Goal: Task Accomplishment & Management: Complete application form

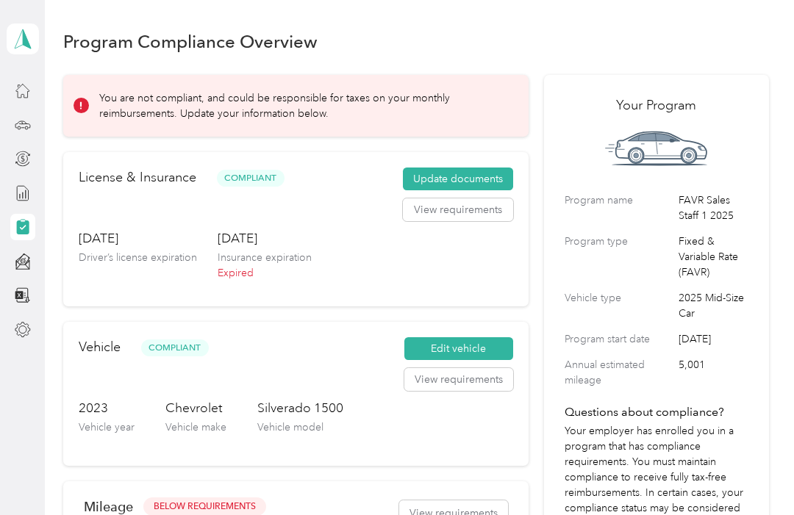
click at [492, 168] on button "Update documents" at bounding box center [458, 180] width 110 height 24
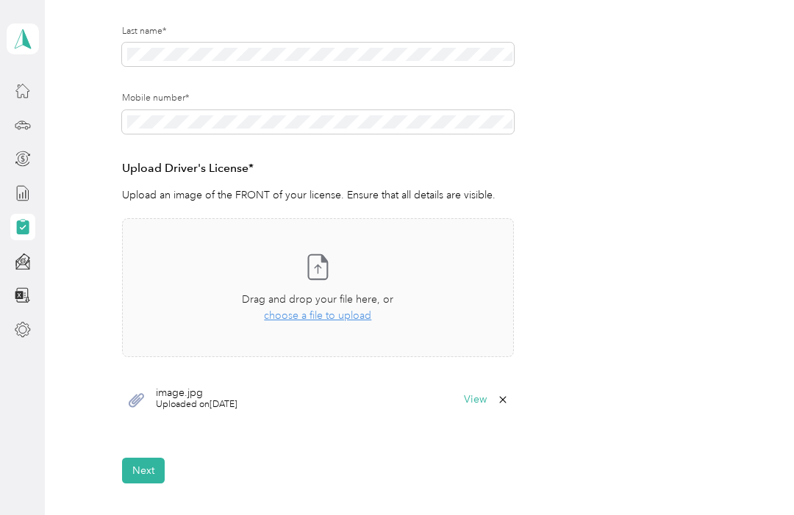
scroll to position [333, 0]
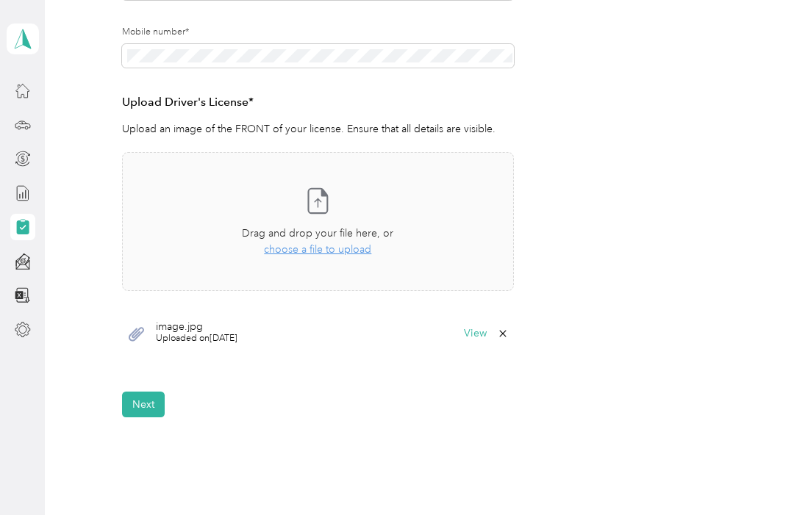
click at [154, 392] on button "Next" at bounding box center [143, 405] width 43 height 26
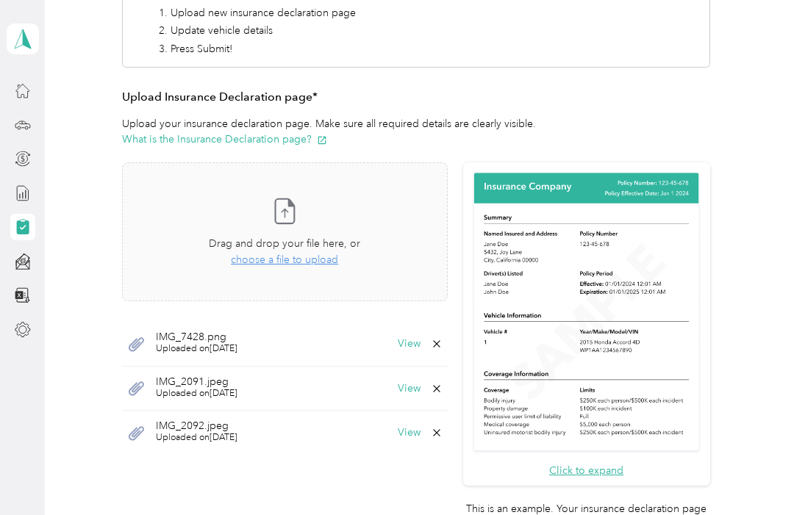
scroll to position [301, 0]
click at [335, 254] on span "choose a file to upload" at bounding box center [284, 260] width 107 height 12
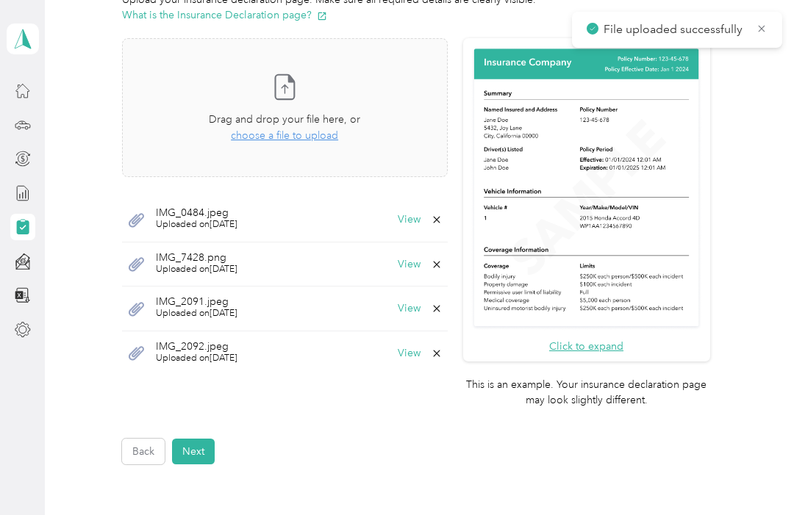
scroll to position [434, 0]
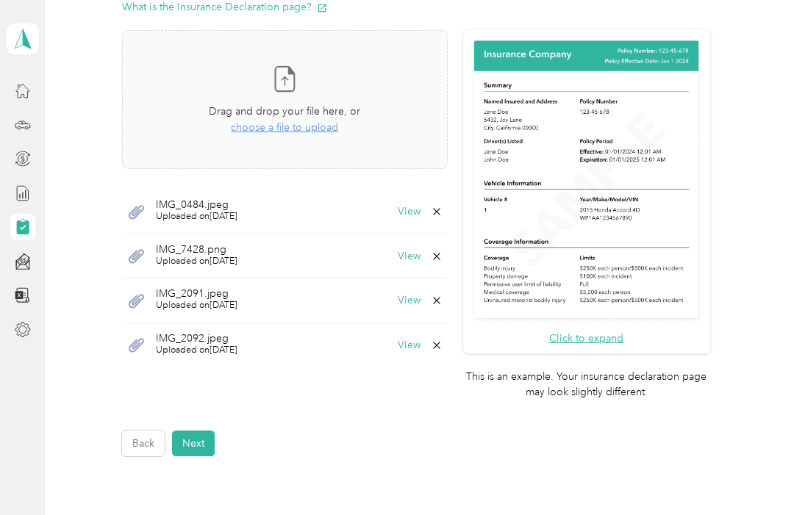
click at [198, 431] on button "Next" at bounding box center [193, 444] width 43 height 26
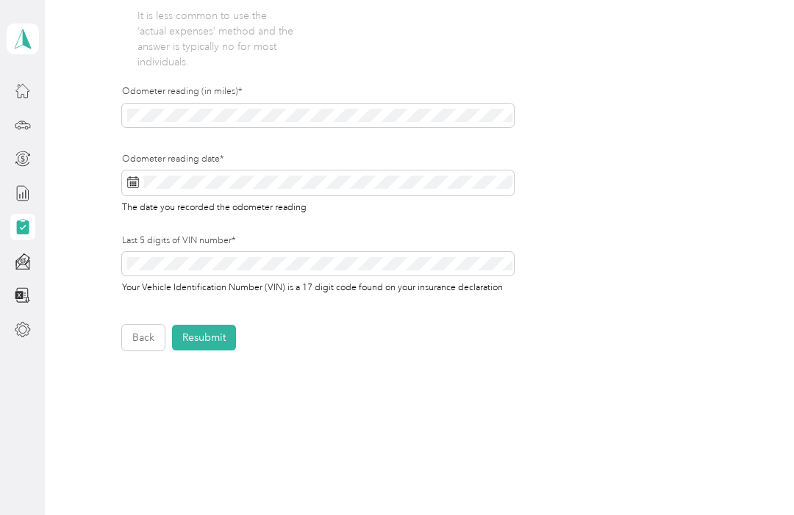
scroll to position [373, 0]
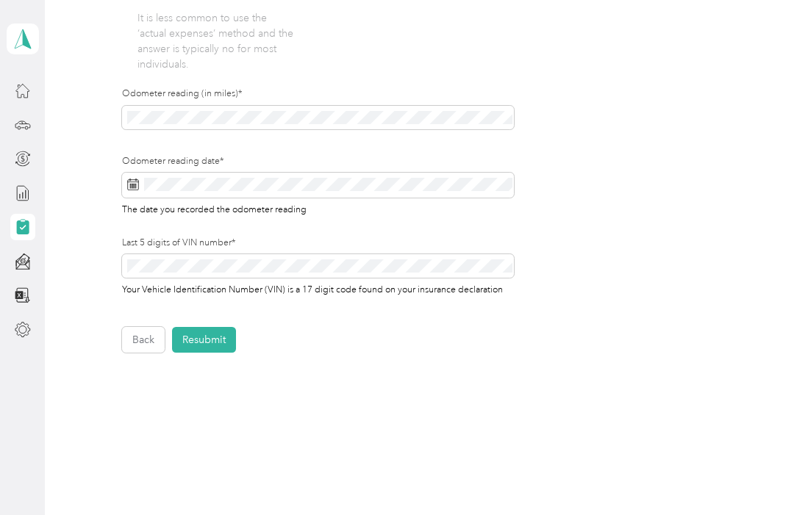
click at [140, 345] on button "Back" at bounding box center [143, 340] width 43 height 26
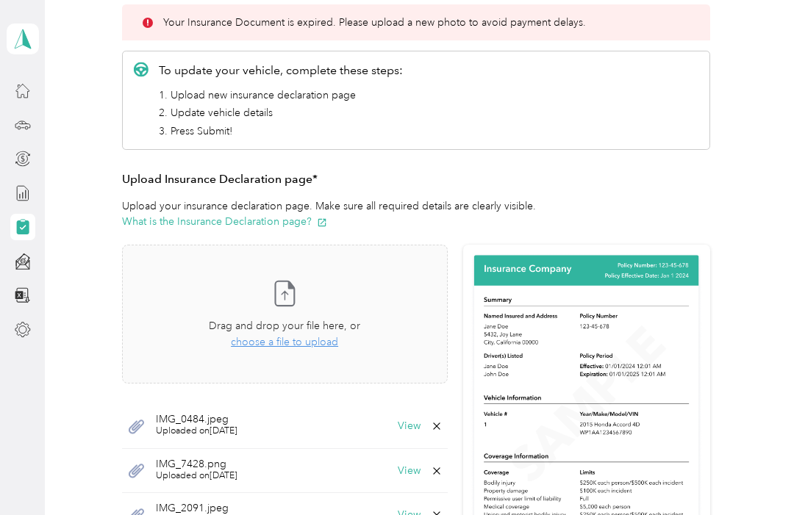
scroll to position [223, 0]
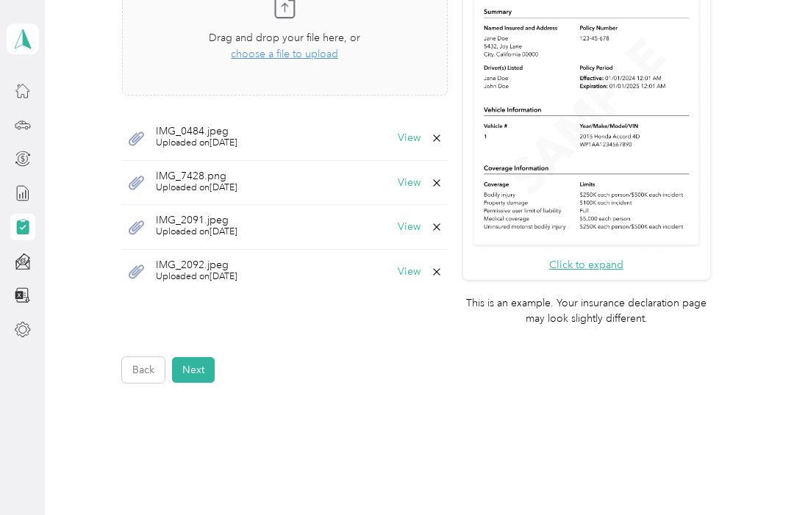
click at [200, 357] on button "Next" at bounding box center [193, 370] width 43 height 26
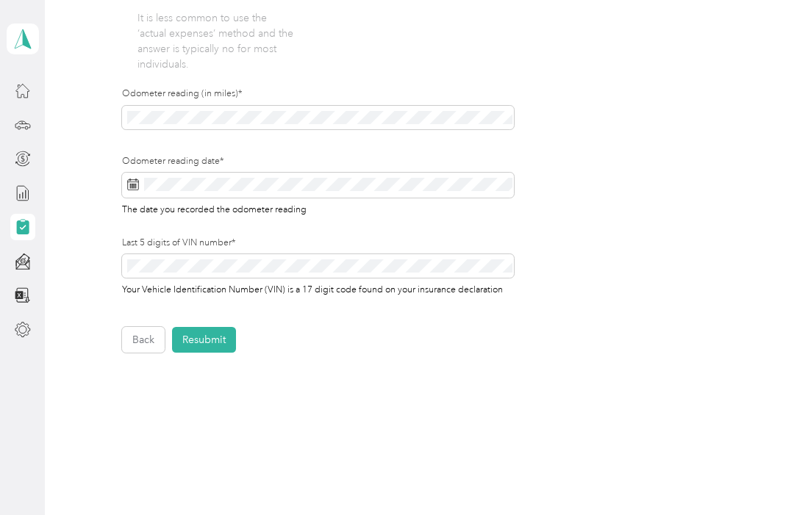
click at [212, 331] on button "Resubmit" at bounding box center [204, 340] width 64 height 26
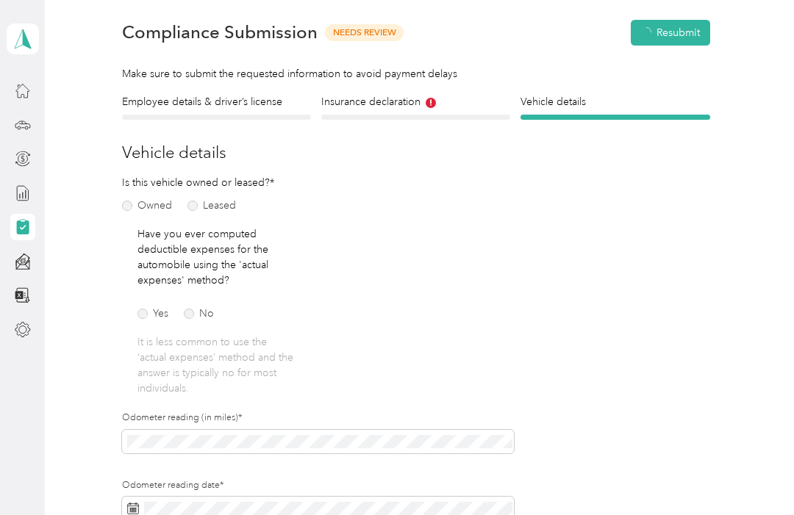
scroll to position [18, 0]
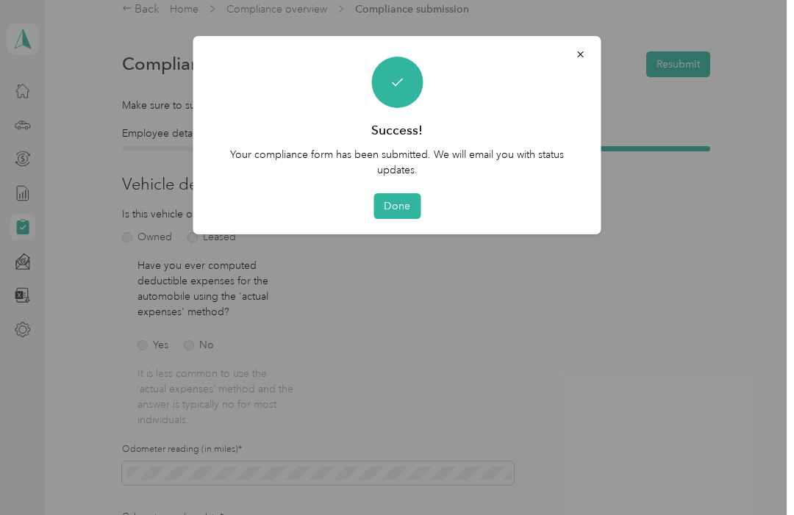
click at [403, 212] on button "Done" at bounding box center [396, 206] width 47 height 26
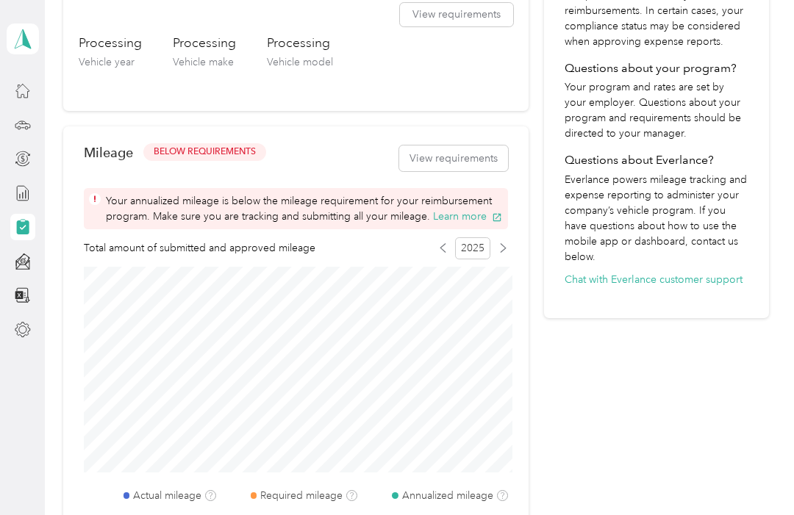
scroll to position [483, 0]
click at [479, 159] on button "View requirements" at bounding box center [453, 158] width 109 height 26
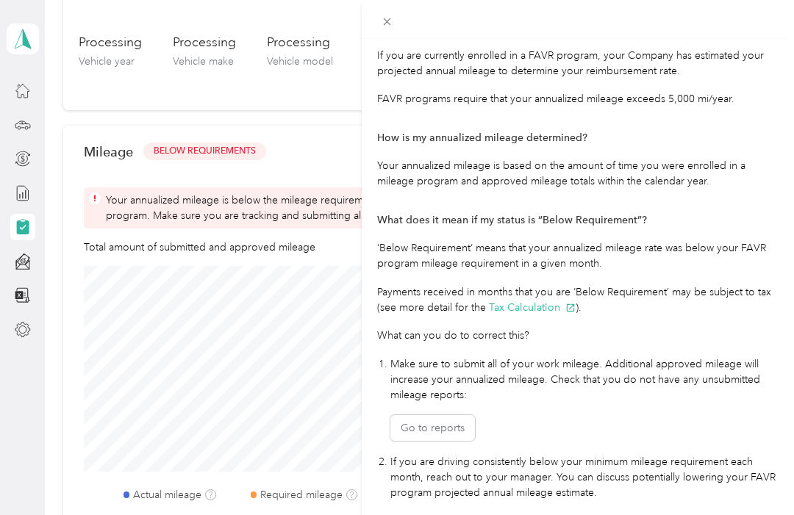
scroll to position [0, 0]
click at [172, 147] on div "Mileage Requirements These requirements are set by your Company. If you have an…" at bounding box center [397, 257] width 794 height 515
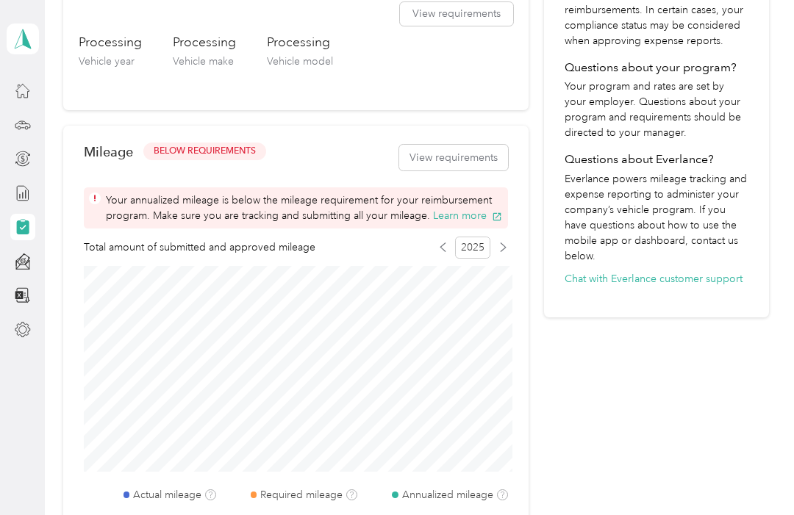
click at [486, 169] on button "View requirements" at bounding box center [453, 158] width 109 height 26
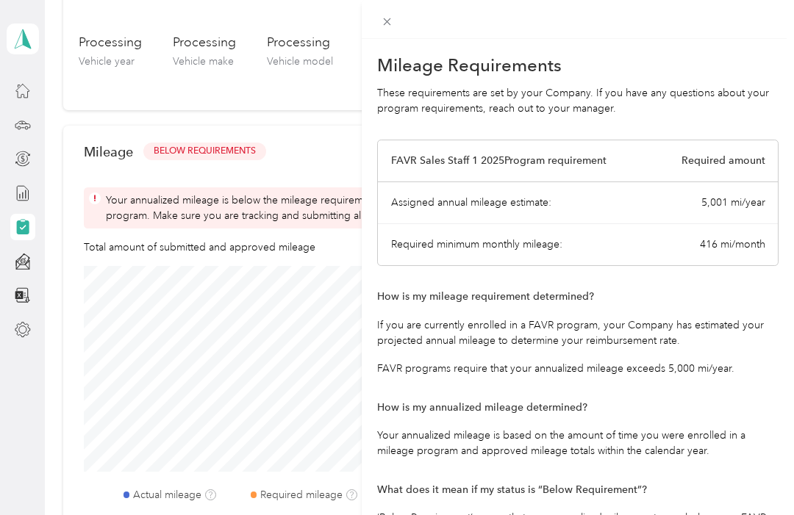
click at [490, 173] on div "FAVR Sales Staff 1 2025 Program requirement Required amount" at bounding box center [578, 161] width 400 height 42
click at [338, 170] on div "Mileage Requirements These requirements are set by your Company. If you have an…" at bounding box center [397, 257] width 794 height 515
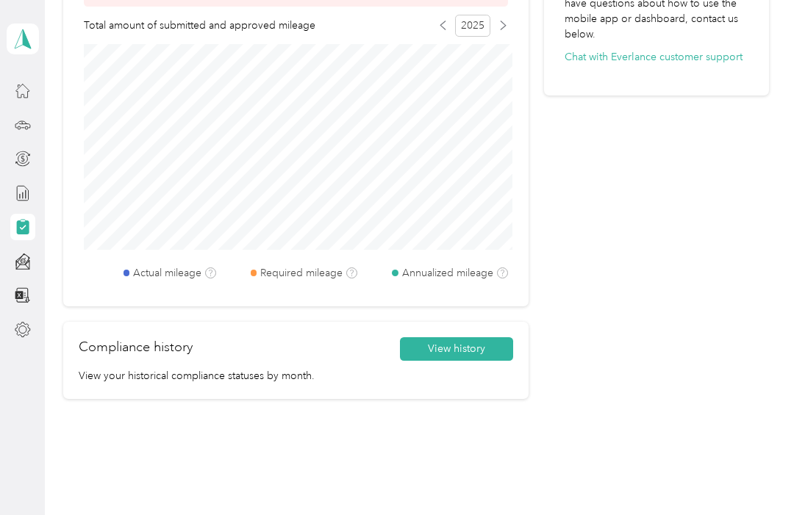
scroll to position [705, 0]
click at [476, 348] on button "View history" at bounding box center [456, 349] width 113 height 24
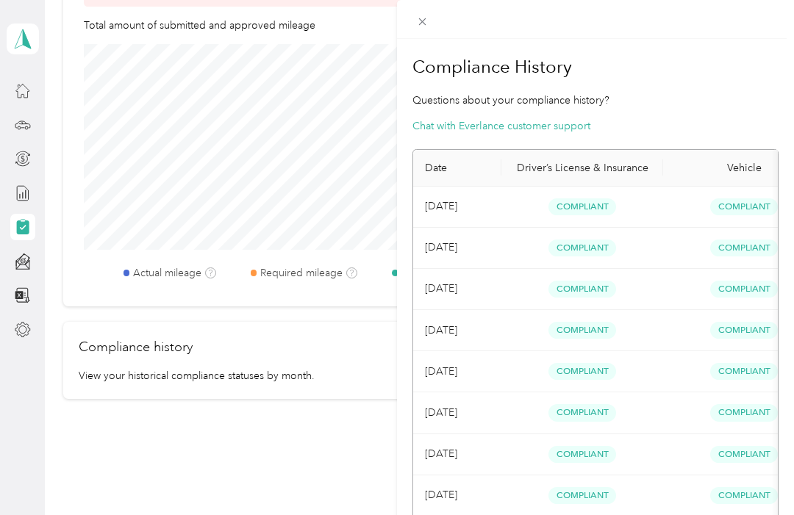
scroll to position [0, 0]
